Goal: Navigation & Orientation: Find specific page/section

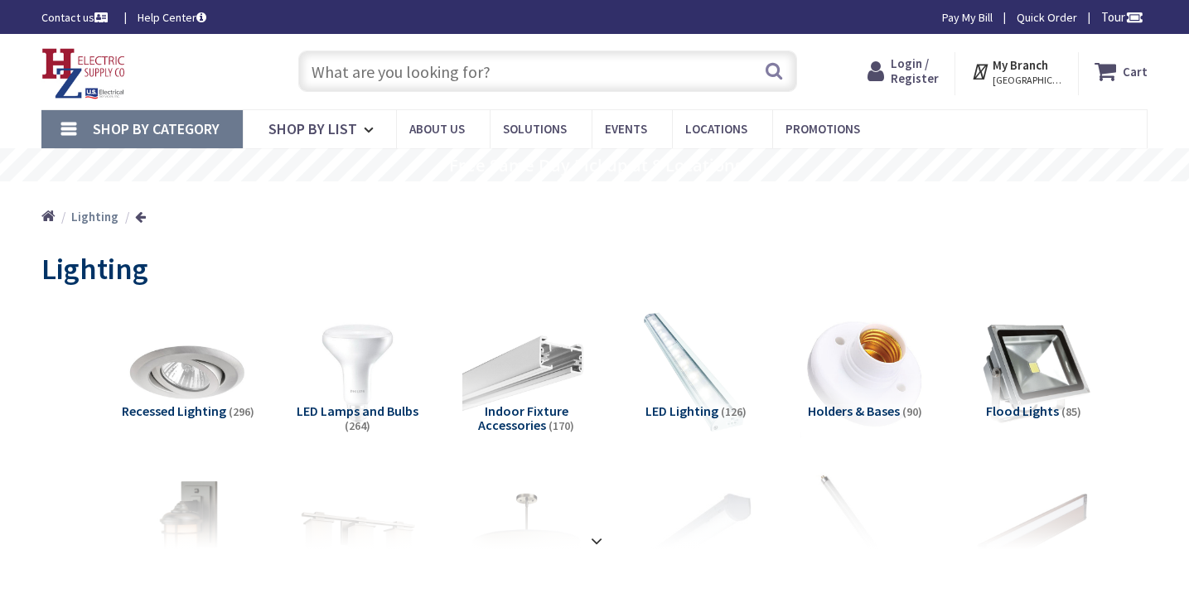
click at [1049, 232] on div "Home Lighting" at bounding box center [594, 210] width 1189 height 59
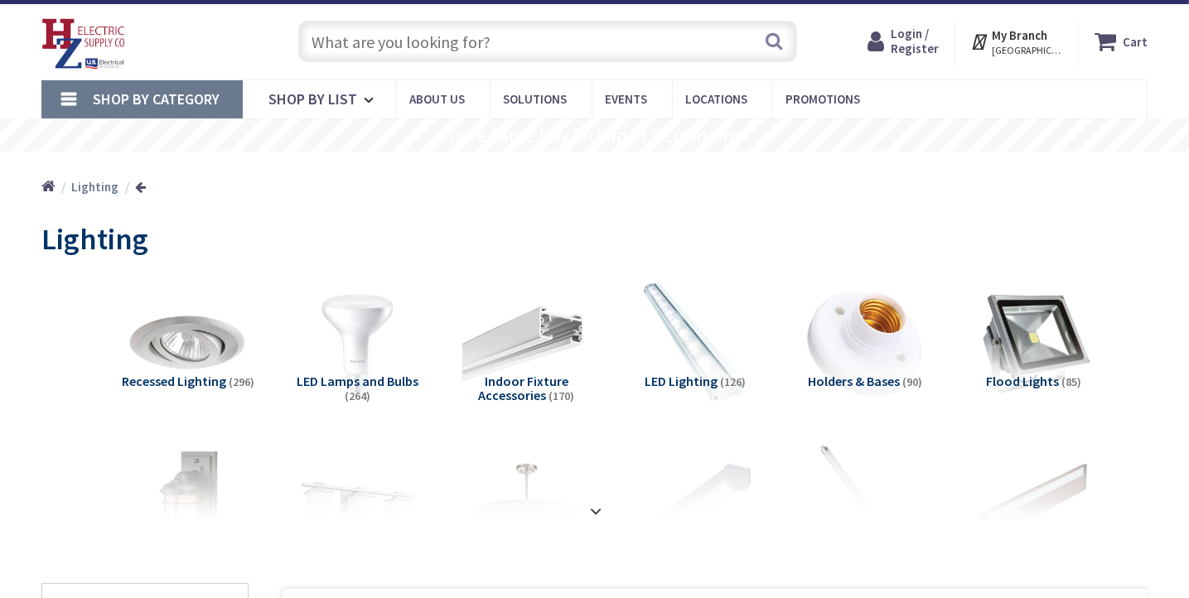
click at [1120, 260] on div "Lighting" at bounding box center [594, 241] width 1106 height 62
click at [1120, 272] on div "View Subcategories Recessed Lighting (296) LED Lamps and Bulbs (264) Indoor Fix…" at bounding box center [594, 396] width 1106 height 248
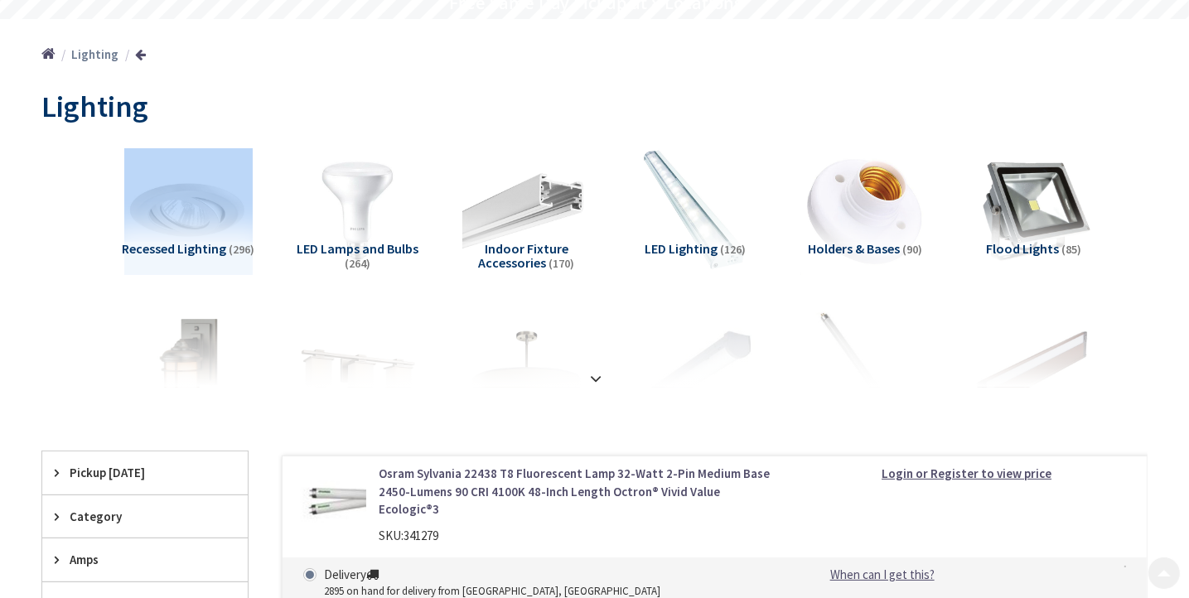
click at [1145, 268] on div "View Subcategories Recessed Lighting (296) LED Lamps and Bulbs (264) Indoor Fix…" at bounding box center [594, 263] width 1106 height 248
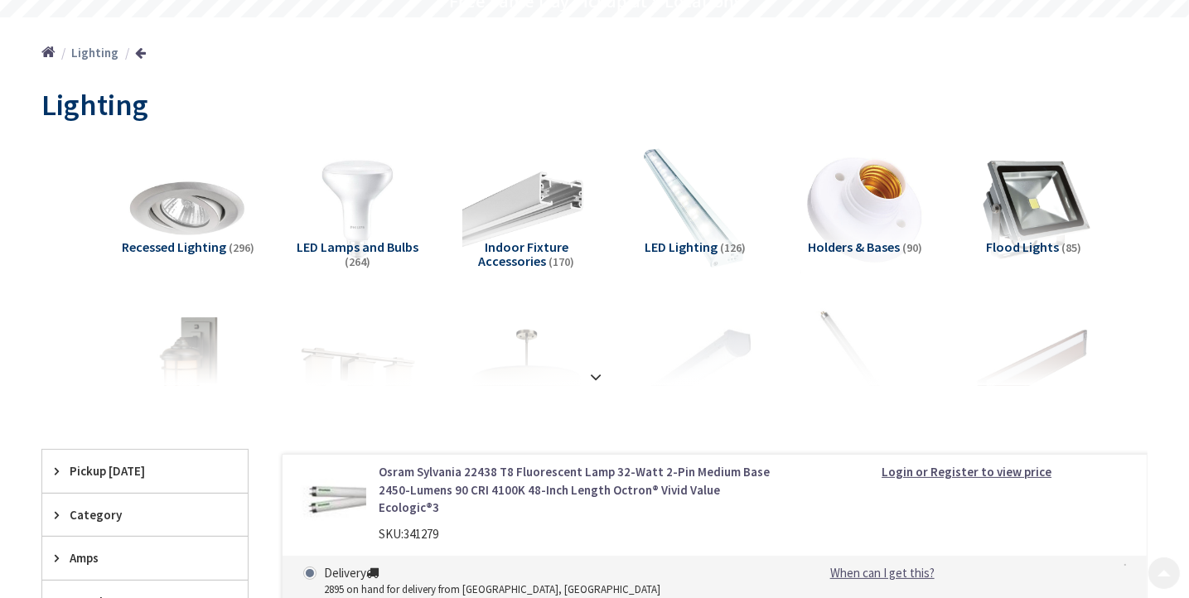
click at [1145, 268] on div "View Subcategories Recessed Lighting (296) LED Lamps and Bulbs (264) Indoor Fix…" at bounding box center [594, 261] width 1106 height 248
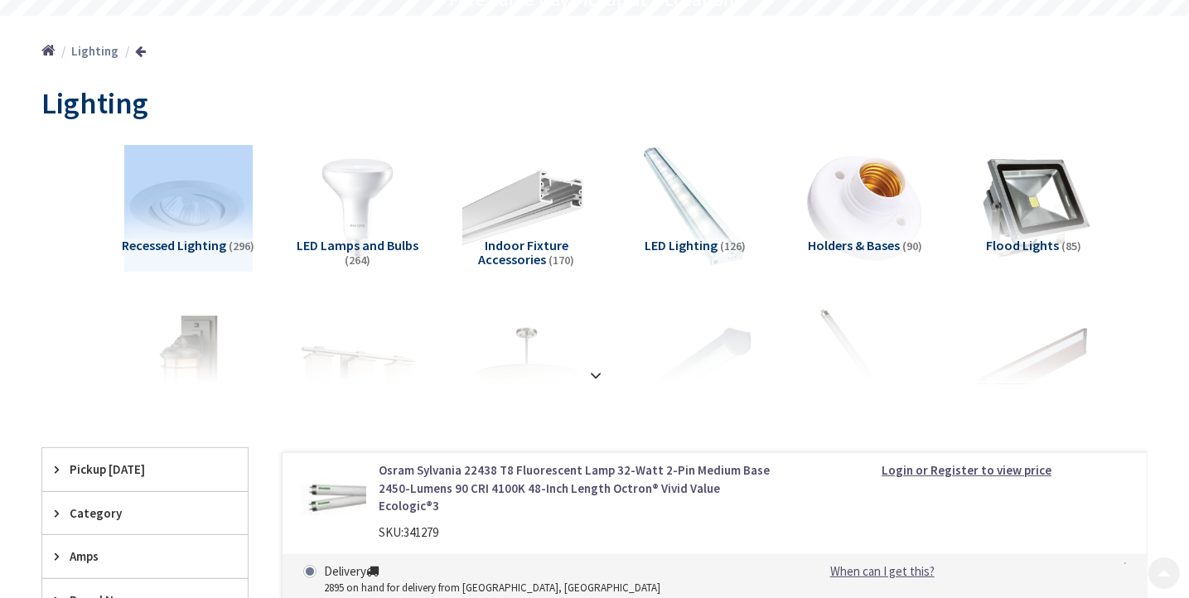
click at [1145, 268] on div "View Subcategories Recessed Lighting (296) LED Lamps and Bulbs (264) Indoor Fix…" at bounding box center [594, 260] width 1106 height 248
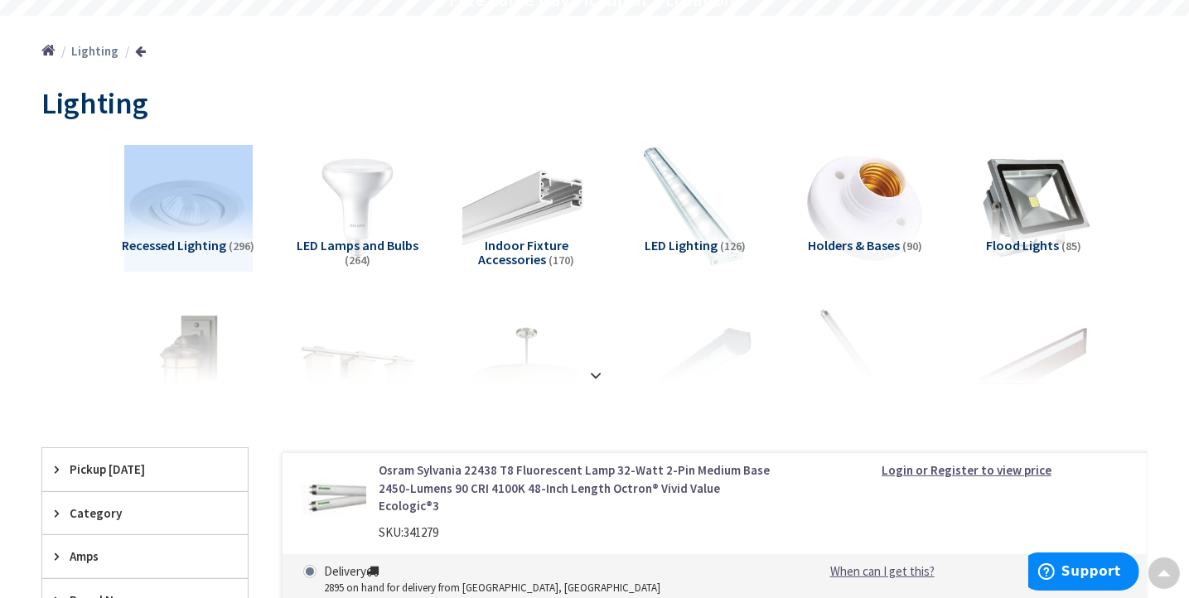
click at [1145, 268] on div "View Subcategories Recessed Lighting (296) LED Lamps and Bulbs (264) Indoor Fix…" at bounding box center [594, 260] width 1106 height 248
